Goal: Find specific page/section: Find specific page/section

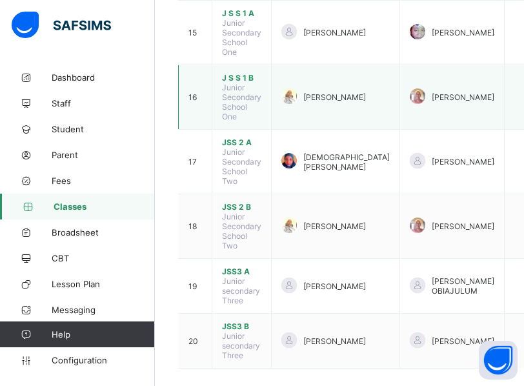
scroll to position [897, 0]
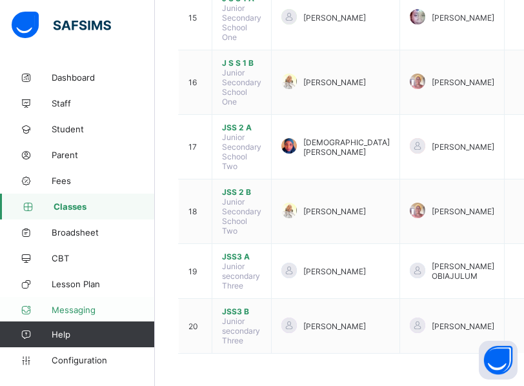
click at [153, 305] on span "Messaging" at bounding box center [103, 310] width 103 height 10
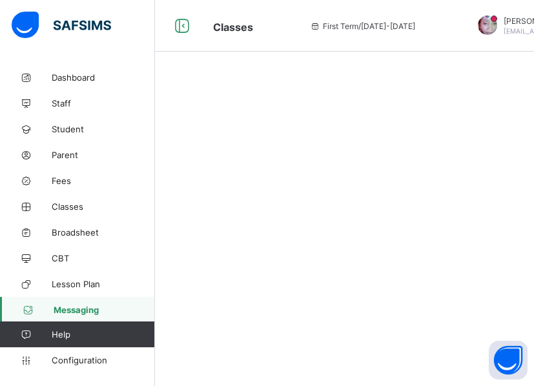
click at [153, 305] on span "Messaging" at bounding box center [104, 310] width 101 height 10
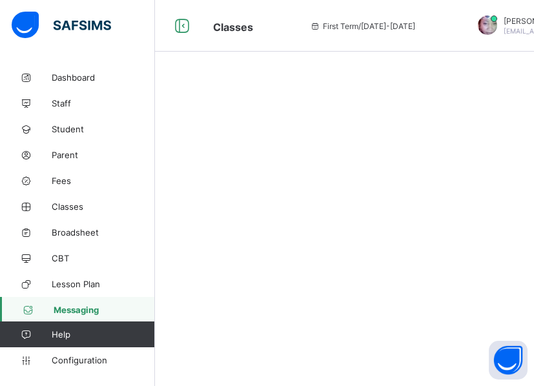
click at [153, 305] on span "Messaging" at bounding box center [104, 310] width 101 height 10
drag, startPoint x: 153, startPoint y: 305, endPoint x: 147, endPoint y: 152, distance: 153.7
click at [147, 152] on div "Dashboard Staff Student Parent Fees Classes Broadsheet CBT Lesson Plan Messagin…" at bounding box center [77, 207] width 155 height 284
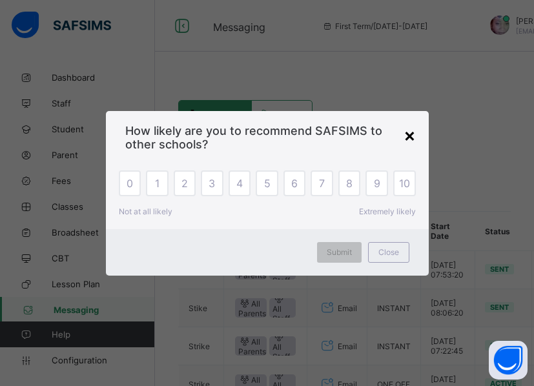
click at [406, 134] on div "×" at bounding box center [409, 135] width 12 height 22
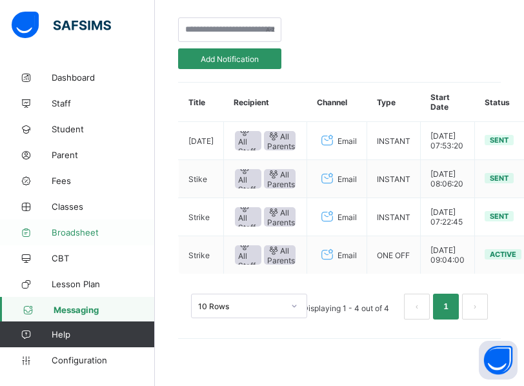
scroll to position [157, 0]
click at [153, 256] on span "CBT" at bounding box center [103, 258] width 103 height 10
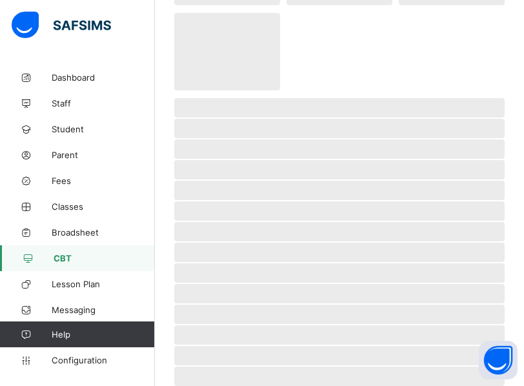
click at [153, 256] on span "CBT" at bounding box center [104, 258] width 101 height 10
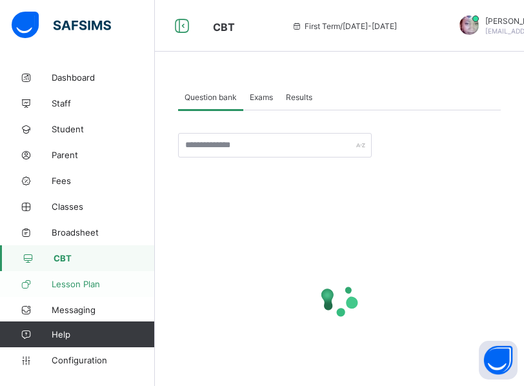
drag, startPoint x: 153, startPoint y: 256, endPoint x: 152, endPoint y: 282, distance: 25.8
click at [152, 282] on div "Dashboard Staff Student Parent Fees Classes Broadsheet CBT Lesson Plan Messagin…" at bounding box center [77, 207] width 155 height 284
click at [152, 282] on span "Lesson Plan" at bounding box center [103, 284] width 103 height 10
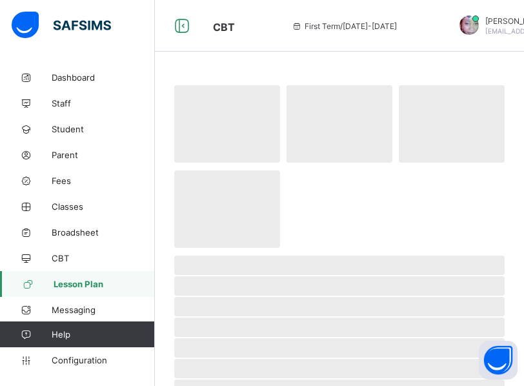
click at [152, 282] on span "Lesson Plan" at bounding box center [104, 284] width 101 height 10
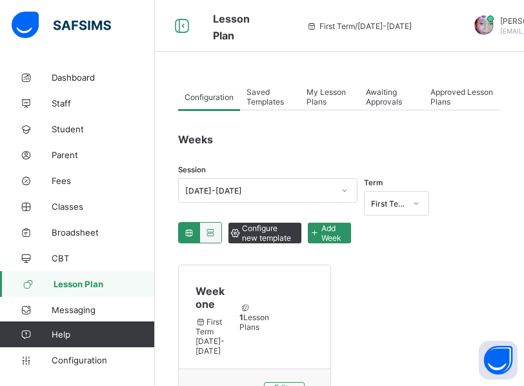
click at [155, 308] on div "Configuration Saved Templates My Lesson Plans Awaiting Approvals Approved Lesso…" at bounding box center [339, 265] width 369 height 401
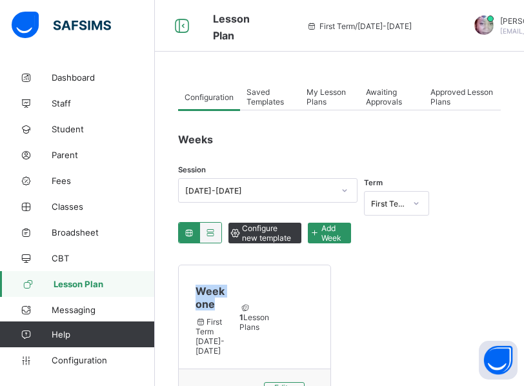
click at [155, 308] on div "Configuration Saved Templates My Lesson Plans Awaiting Approvals Approved Lesso…" at bounding box center [339, 265] width 369 height 401
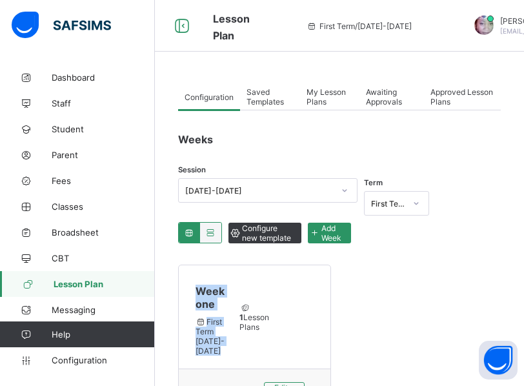
drag, startPoint x: 155, startPoint y: 308, endPoint x: 163, endPoint y: 314, distance: 9.3
click at [163, 314] on div "Configuration Saved Templates My Lesson Plans Awaiting Approvals Approved Lesso…" at bounding box center [339, 265] width 369 height 401
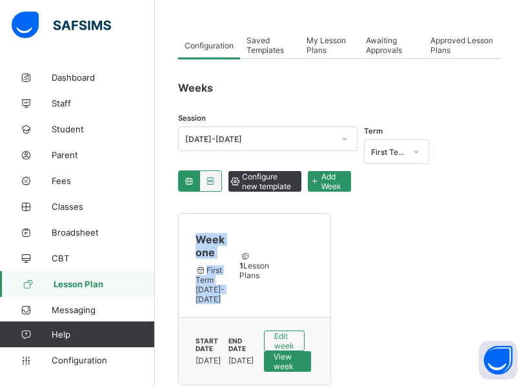
scroll to position [70, 0]
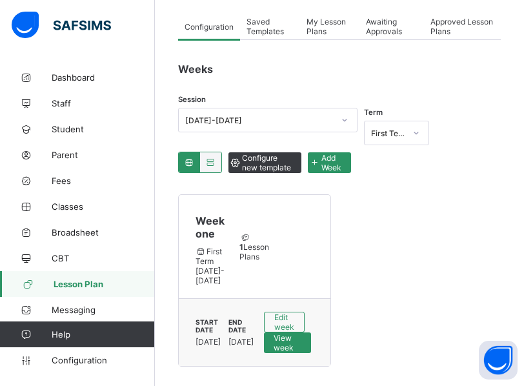
click at [155, 314] on div "Configuration Saved Templates My Lesson Plans Awaiting Approvals Approved Lesso…" at bounding box center [339, 194] width 369 height 401
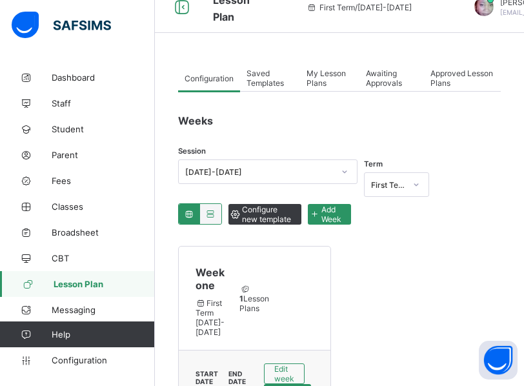
scroll to position [0, 0]
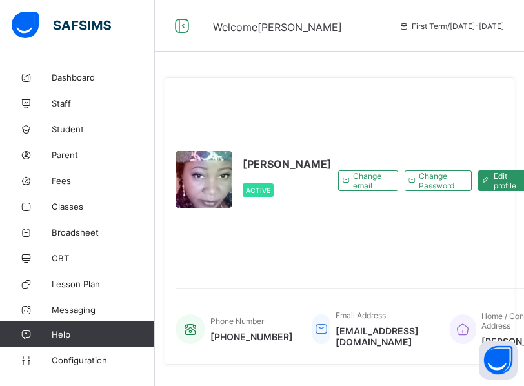
click at [156, 306] on div "[PERSON_NAME] BULUS Active Change email Change Password Edit profile Super Admi…" at bounding box center [339, 372] width 369 height 614
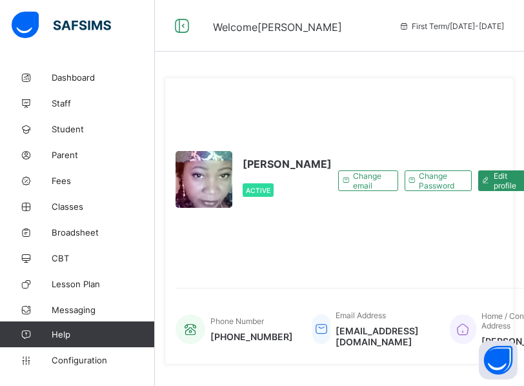
click at [156, 306] on div "[PERSON_NAME] BULUS Active Change email Change Password Edit profile Super Admi…" at bounding box center [339, 372] width 369 height 614
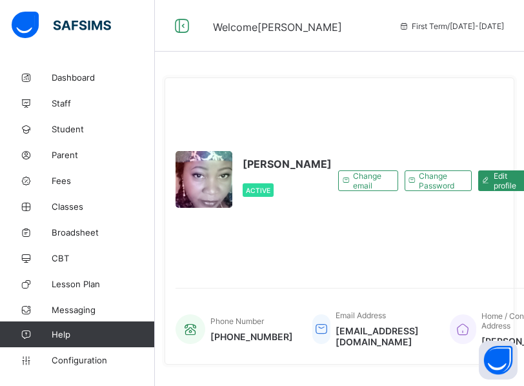
click at [156, 306] on div "[PERSON_NAME] BULUS Active Change email Change Password Edit profile Super Admi…" at bounding box center [339, 372] width 369 height 614
click at [155, 328] on div "[PERSON_NAME] BULUS Active Change email Change Password Edit profile Super Admi…" at bounding box center [339, 372] width 369 height 614
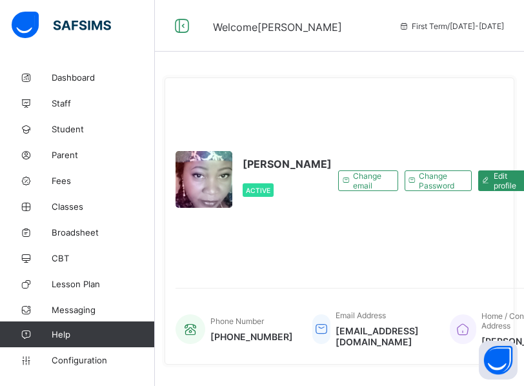
click at [155, 328] on div "[PERSON_NAME] BULUS Active Change email Change Password Edit profile Super Admi…" at bounding box center [339, 372] width 369 height 614
click at [154, 328] on div "Welcome [PERSON_NAME] First Term / [DATE]-[DATE] [PERSON_NAME] [EMAIL_ADDRESS][…" at bounding box center [262, 339] width 524 height 679
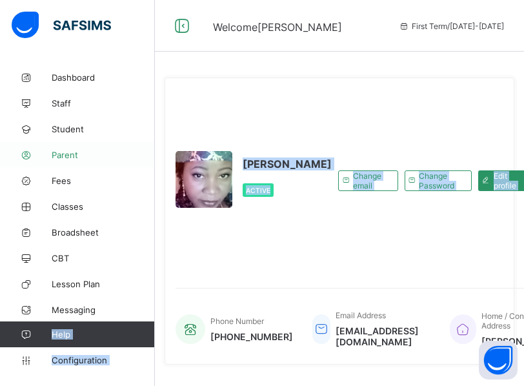
click at [114, 149] on link "Parent" at bounding box center [77, 155] width 155 height 26
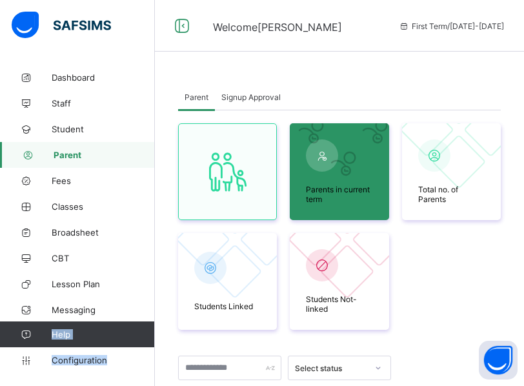
click at [114, 149] on link "Parent" at bounding box center [77, 155] width 155 height 26
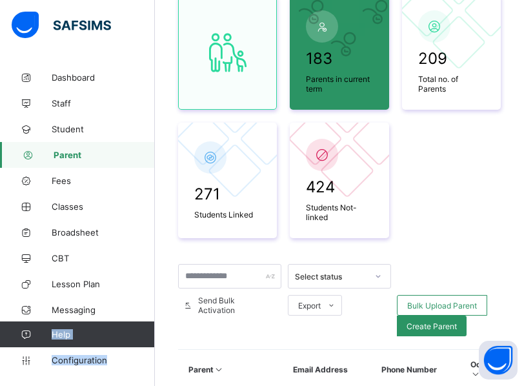
scroll to position [155, 0]
